Goal: Check status: Check status

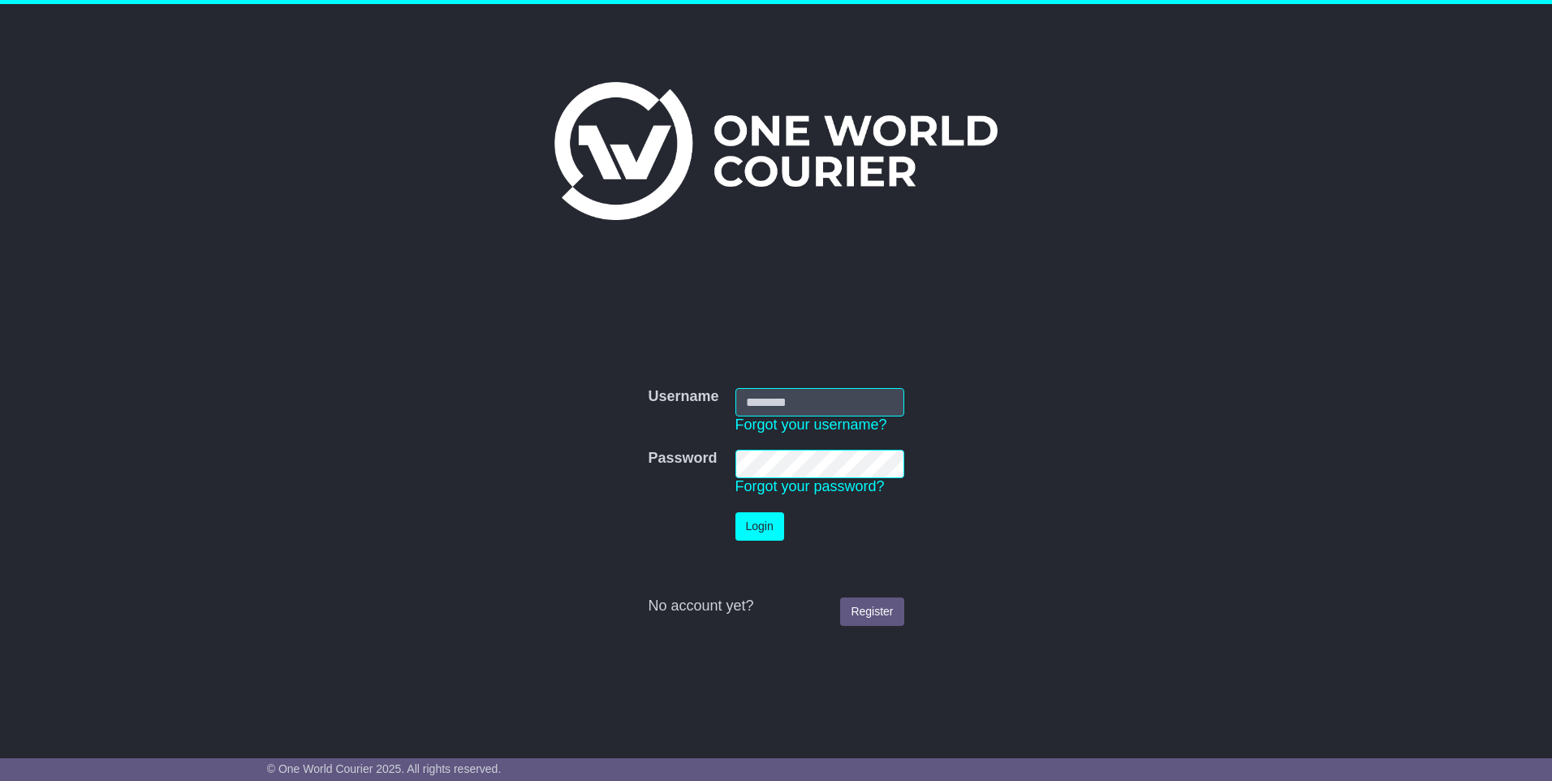
type input "**********"
click at [765, 522] on button "Login" at bounding box center [759, 526] width 49 height 28
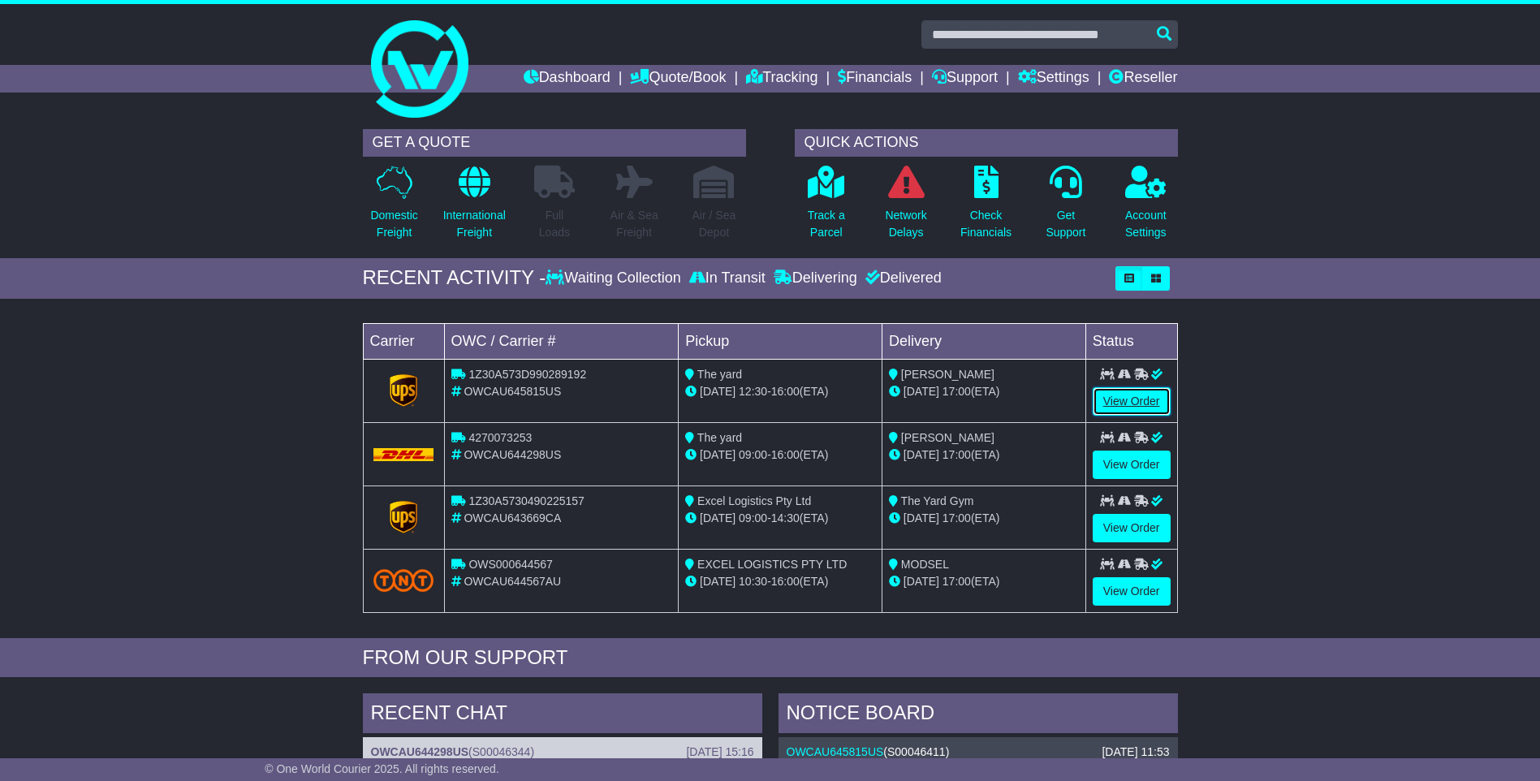
click at [1123, 398] on link "View Order" at bounding box center [1131, 401] width 78 height 28
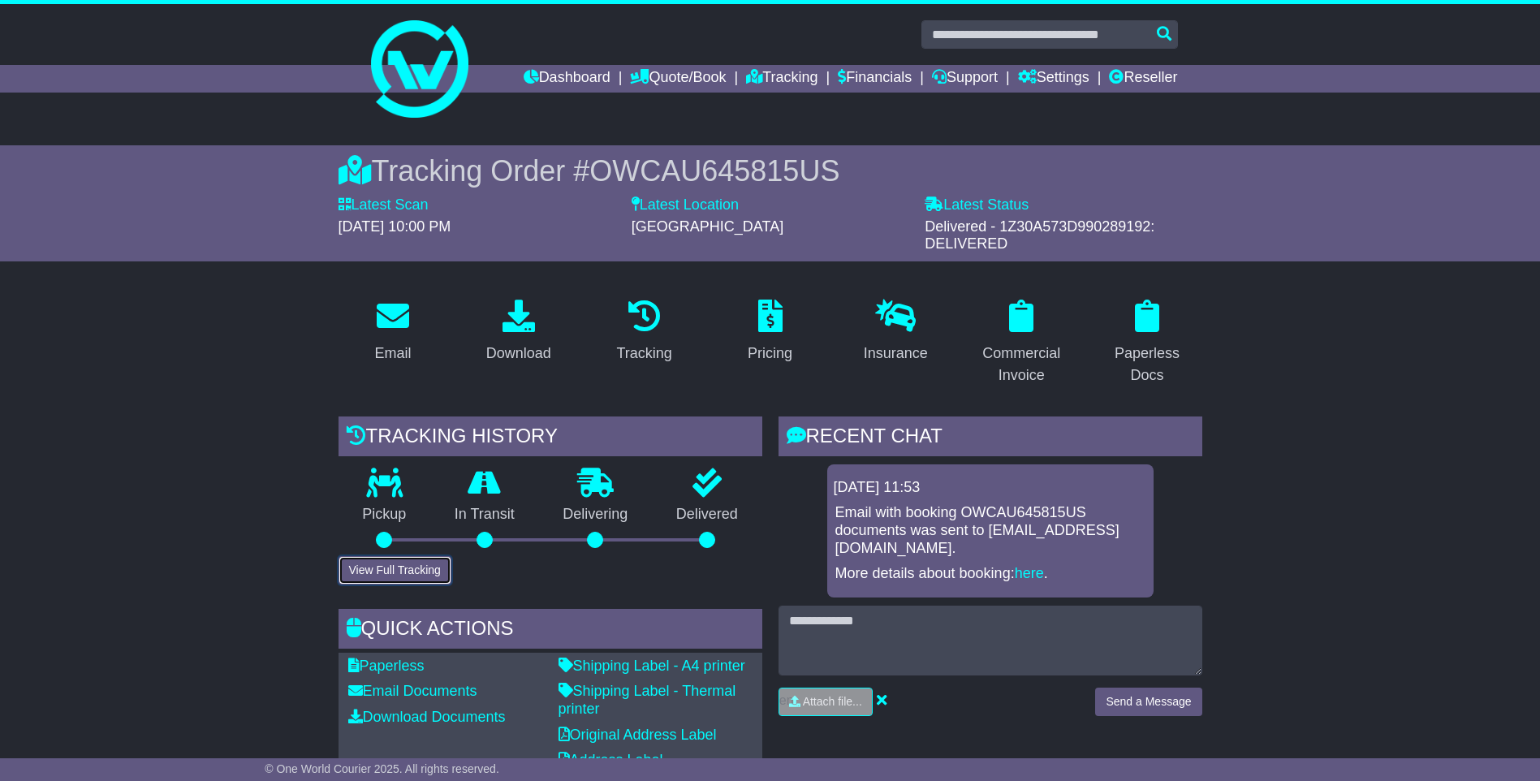
click at [383, 567] on button "View Full Tracking" at bounding box center [394, 570] width 113 height 28
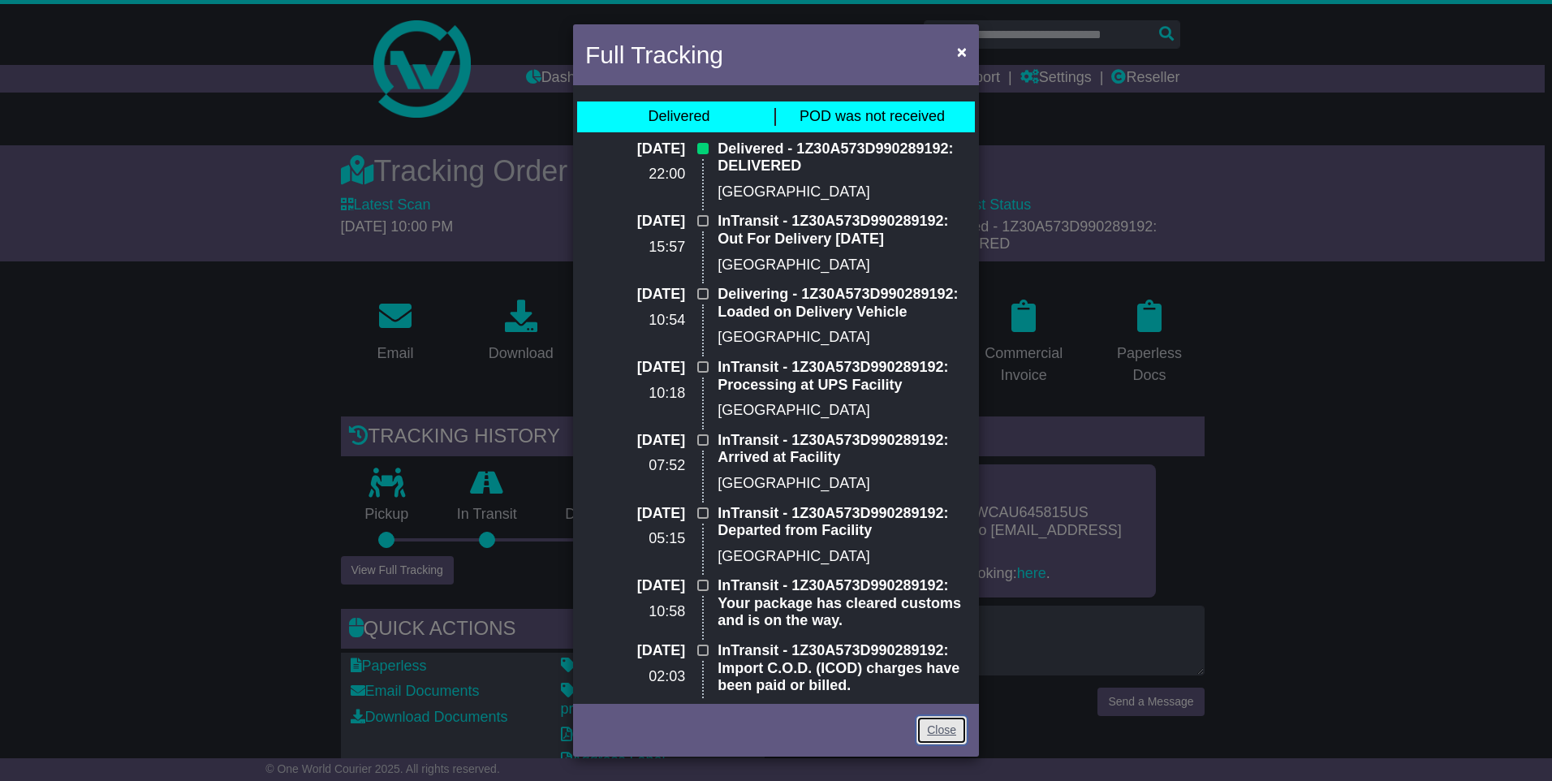
click at [930, 725] on link "Close" at bounding box center [941, 730] width 50 height 28
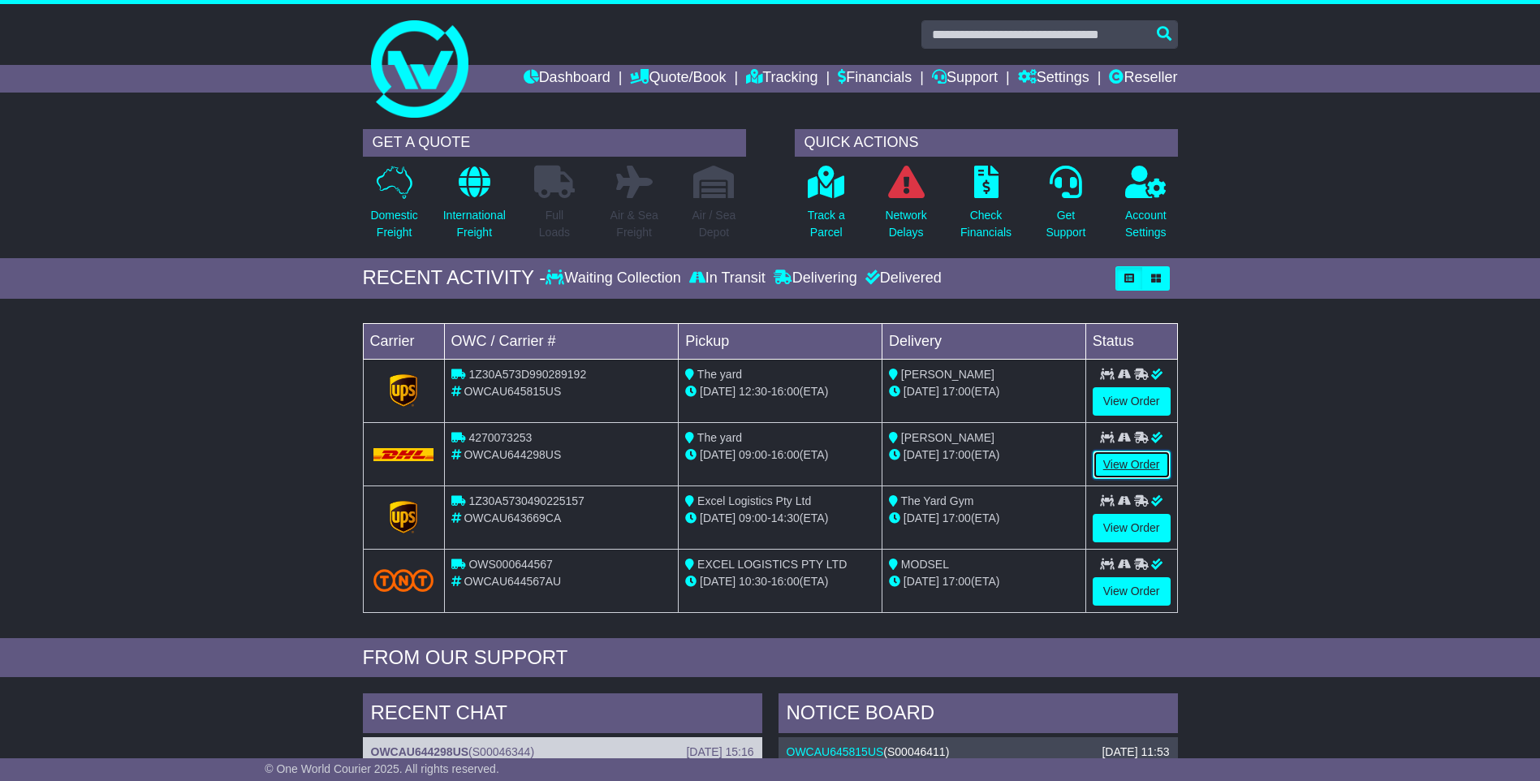
click at [1110, 467] on link "View Order" at bounding box center [1131, 464] width 78 height 28
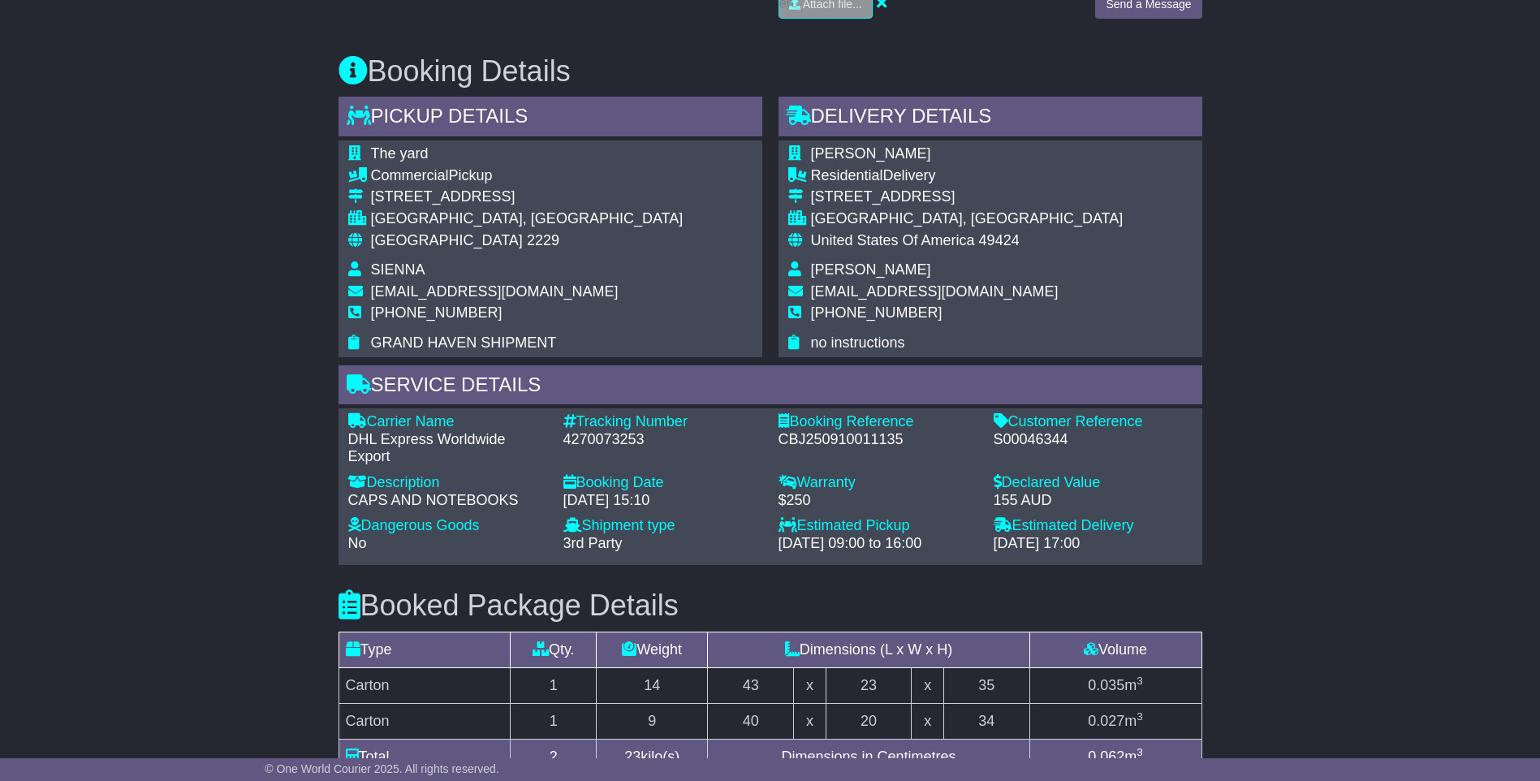
scroll to position [1274, 0]
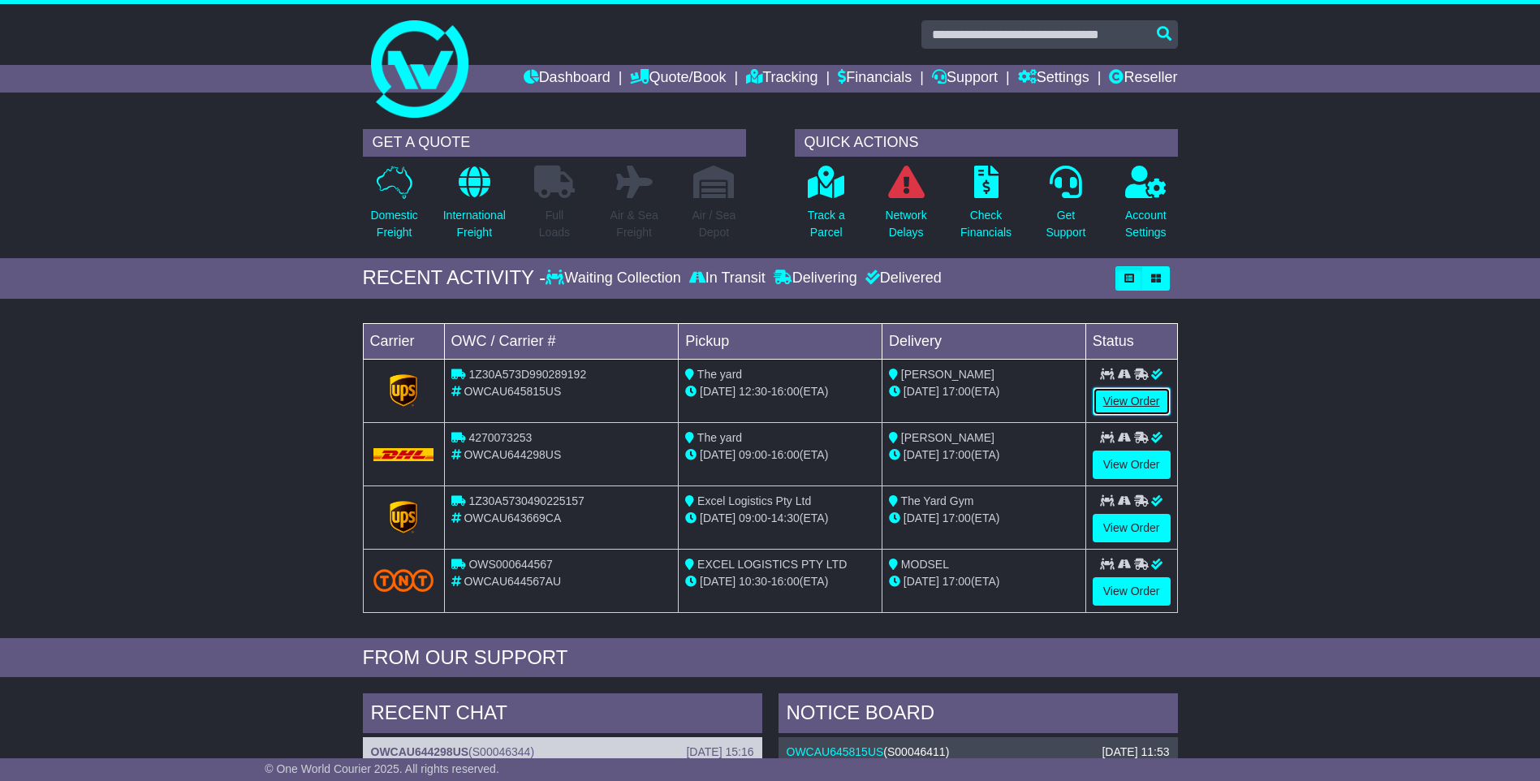
click at [1130, 398] on link "View Order" at bounding box center [1131, 401] width 78 height 28
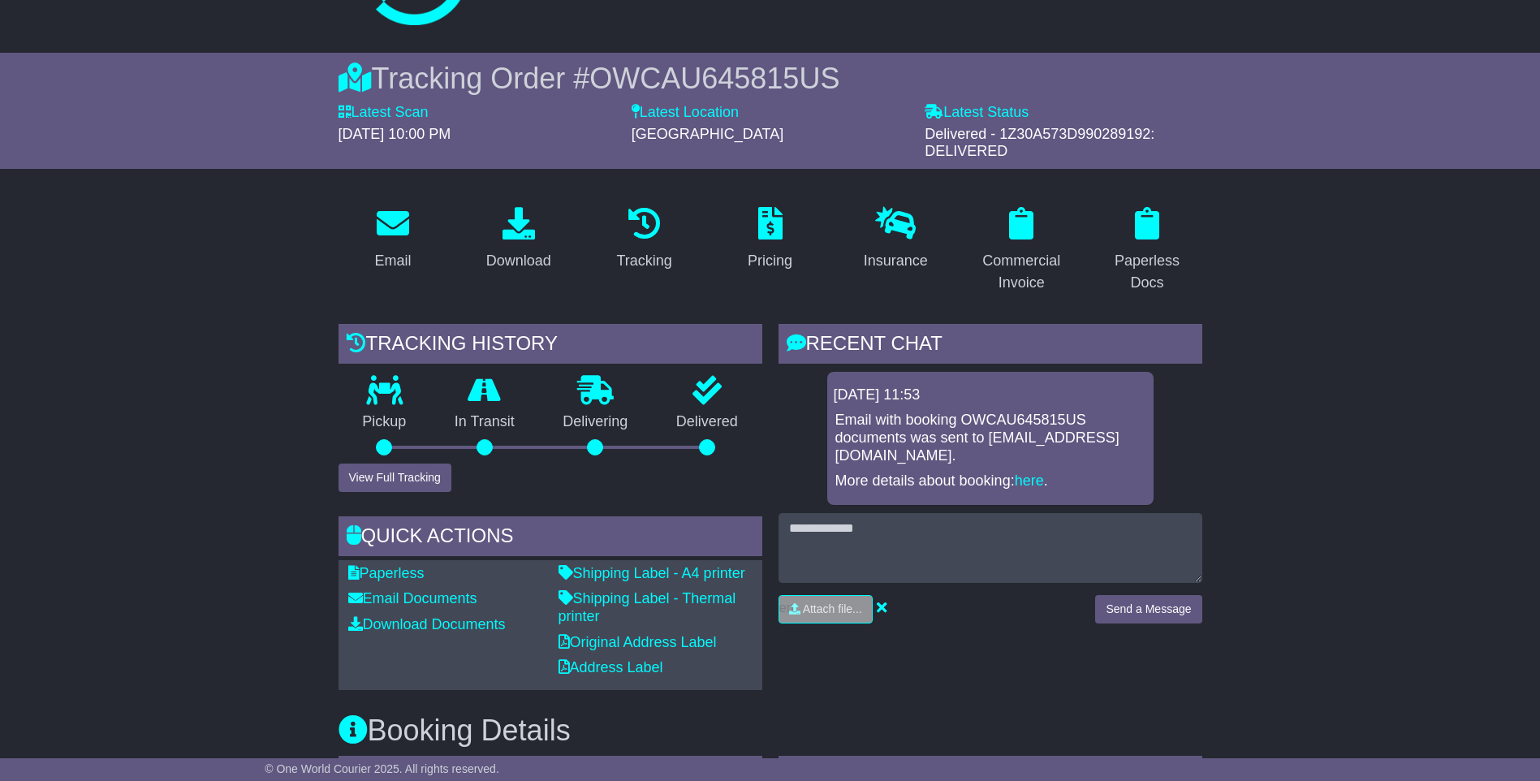
scroll to position [406, 0]
